Goal: Use online tool/utility: Utilize a website feature to perform a specific function

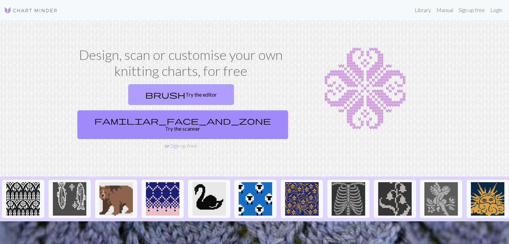
click at [129, 92] on link "brush Try the editor" at bounding box center [181, 94] width 106 height 21
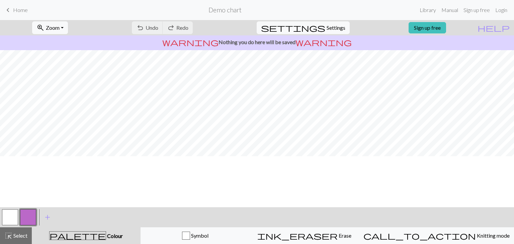
scroll to position [92, 0]
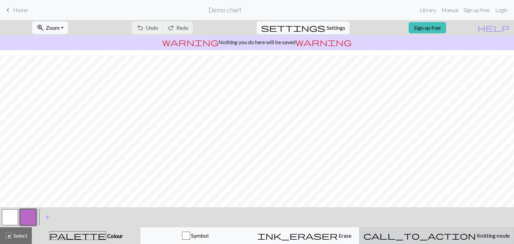
click at [476, 238] on span "Knitting mode" at bounding box center [493, 236] width 34 height 6
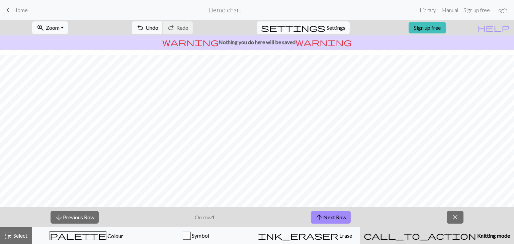
click at [477, 238] on span "Knitting mode" at bounding box center [494, 236] width 34 height 6
click at [456, 216] on span "close" at bounding box center [455, 217] width 8 height 9
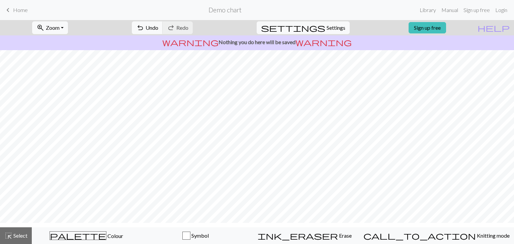
scroll to position [5, 0]
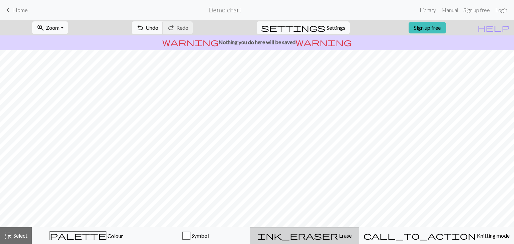
drag, startPoint x: 337, startPoint y: 242, endPoint x: 325, endPoint y: 232, distance: 15.2
click at [336, 241] on button "ink_eraser Erase Erase" at bounding box center [304, 236] width 109 height 17
click at [16, 10] on span "Home" at bounding box center [20, 10] width 15 height 6
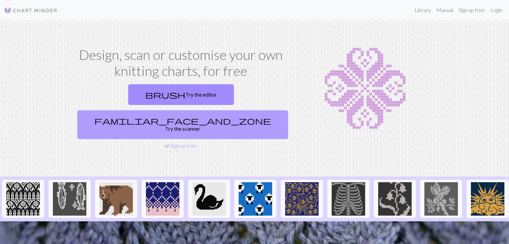
click at [222, 111] on link "familiar_face_and_zone Try the scanner" at bounding box center [182, 125] width 211 height 29
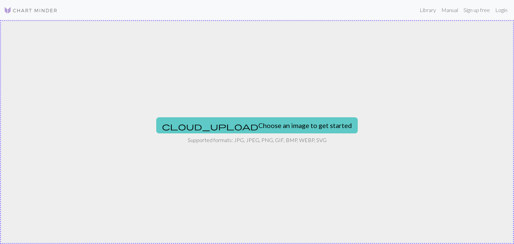
click at [253, 129] on button "cloud_upload Choose an image to get started" at bounding box center [257, 126] width 202 height 16
type input "C:\fakepath\IMG_8840.JPG"
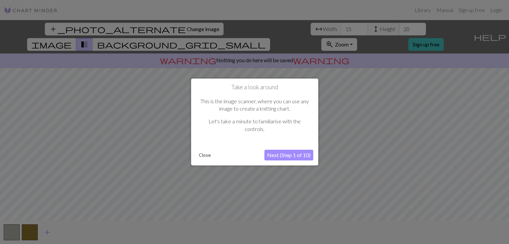
click at [212, 156] on button "Close" at bounding box center [204, 155] width 17 height 10
